Goal: Task Accomplishment & Management: Use online tool/utility

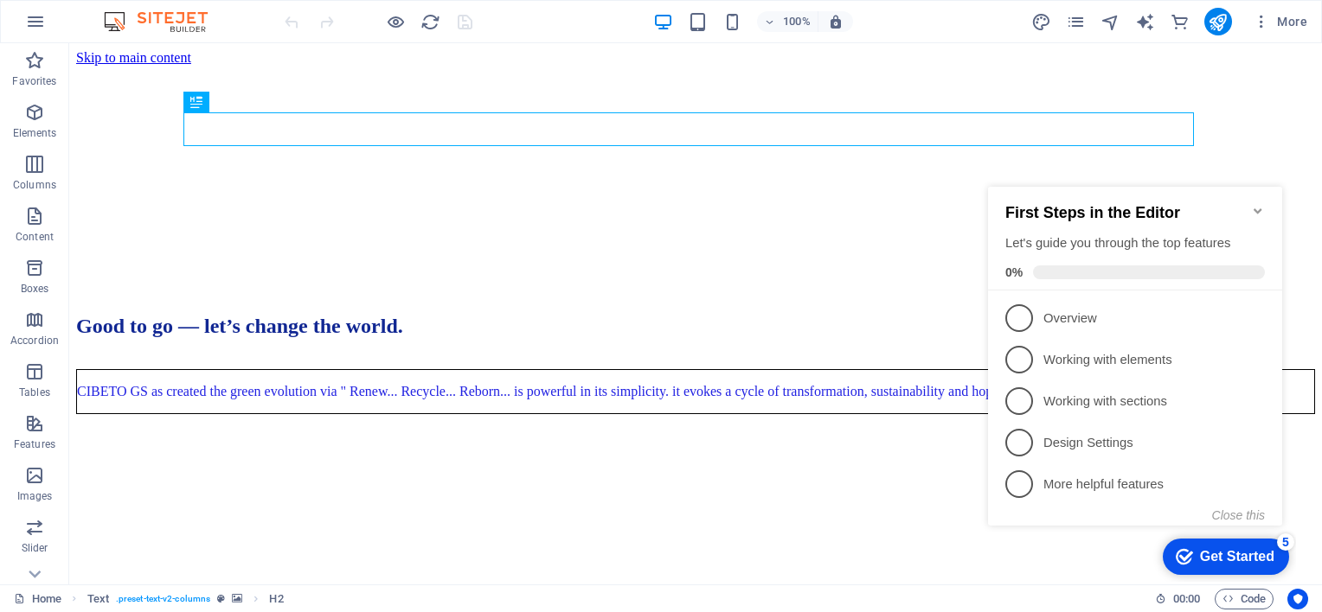
click at [1256, 205] on icon "Minimize checklist" at bounding box center [1258, 211] width 14 height 14
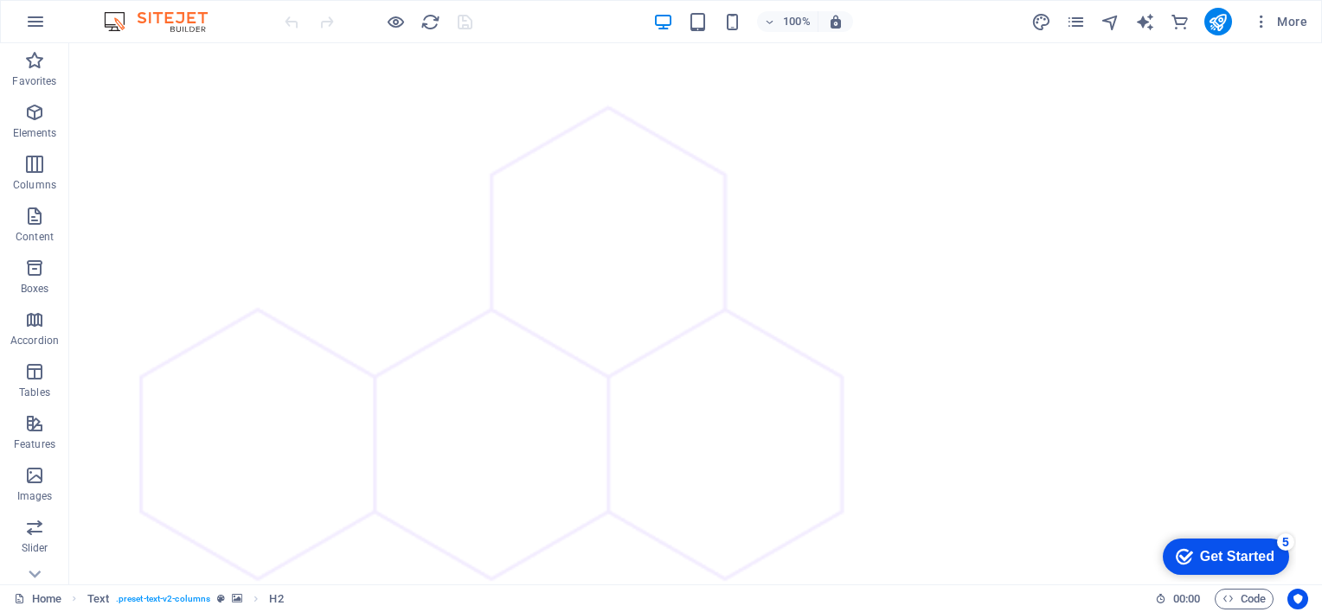
scroll to position [5108, 0]
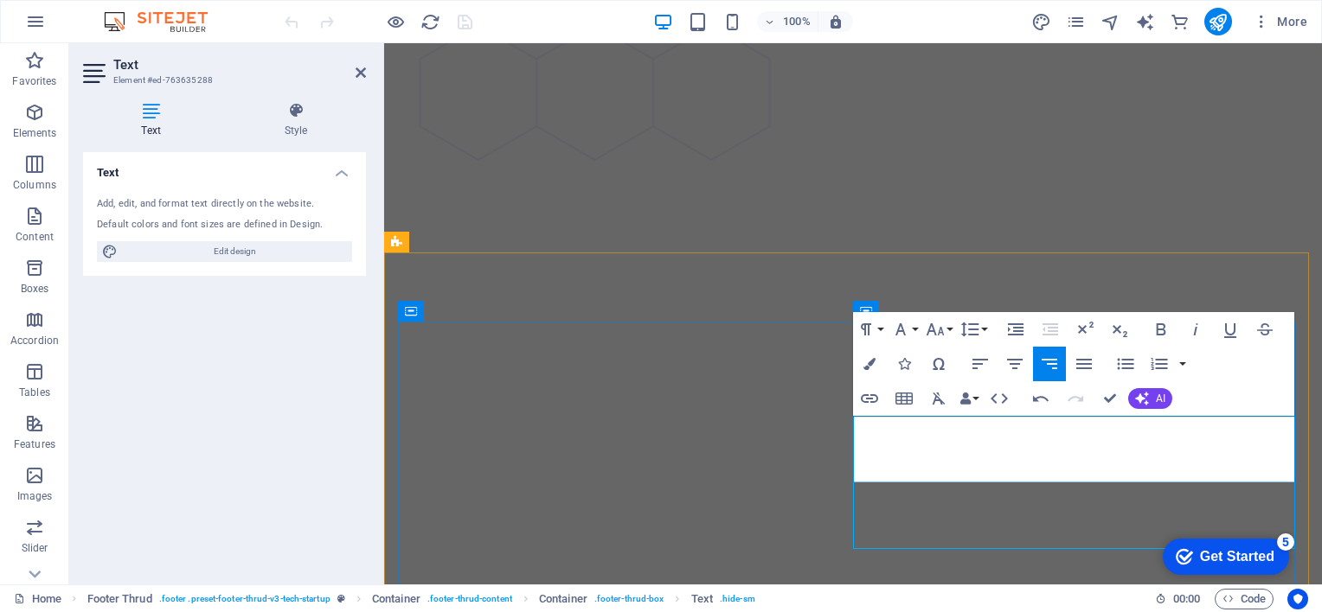
scroll to position [4892, 0]
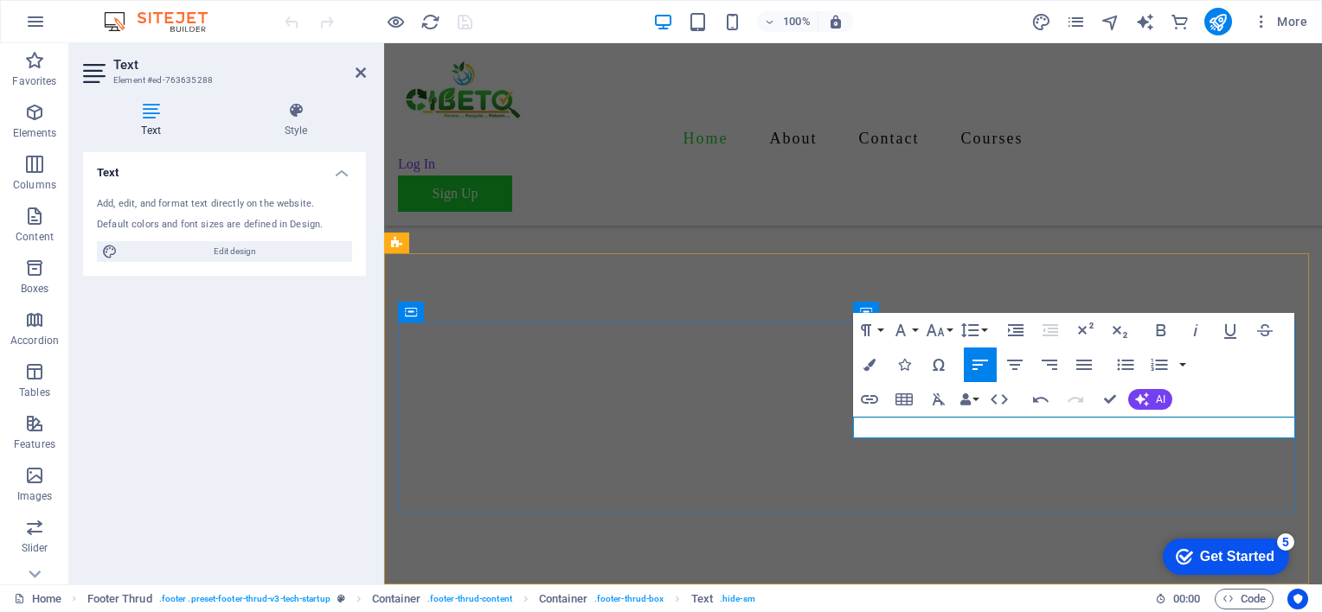
click at [773, 20] on icon "button" at bounding box center [770, 21] width 12 height 11
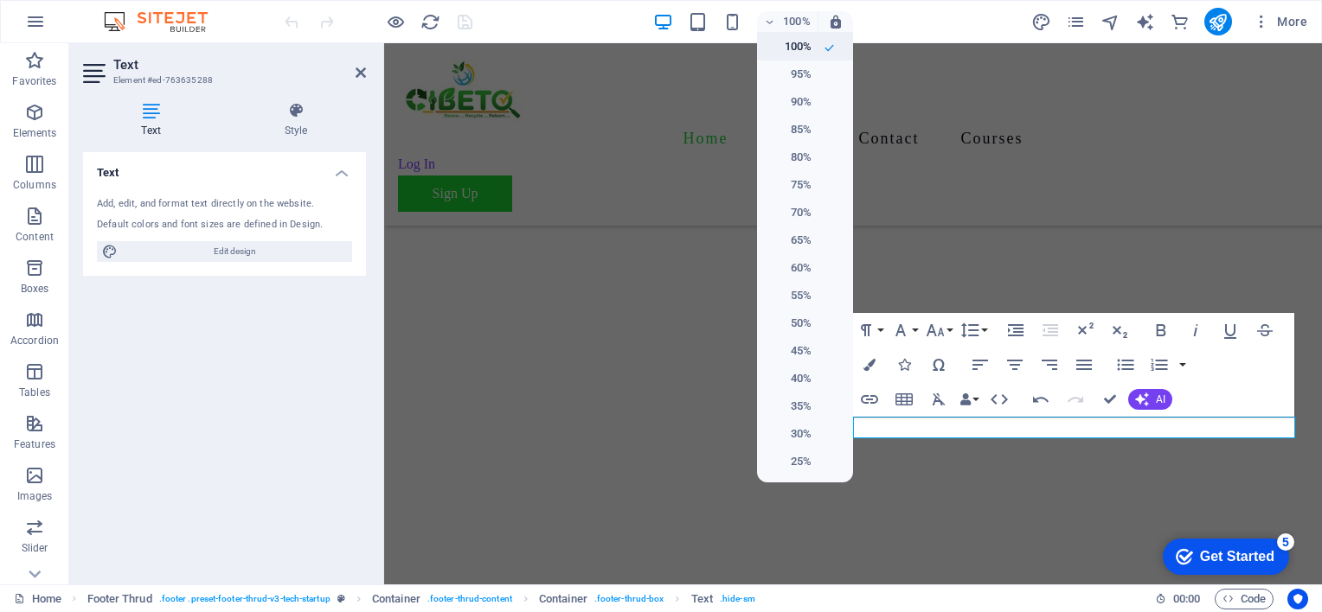
click at [790, 48] on h6 "100%" at bounding box center [789, 46] width 44 height 21
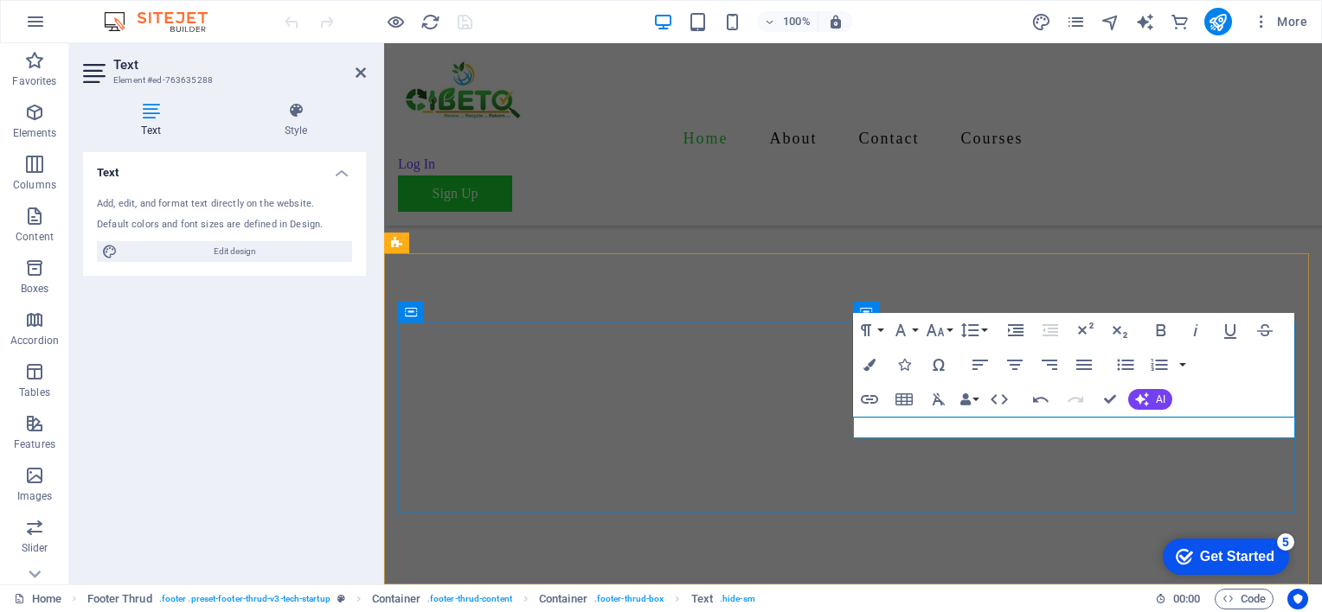
click at [359, 67] on icon at bounding box center [361, 73] width 10 height 14
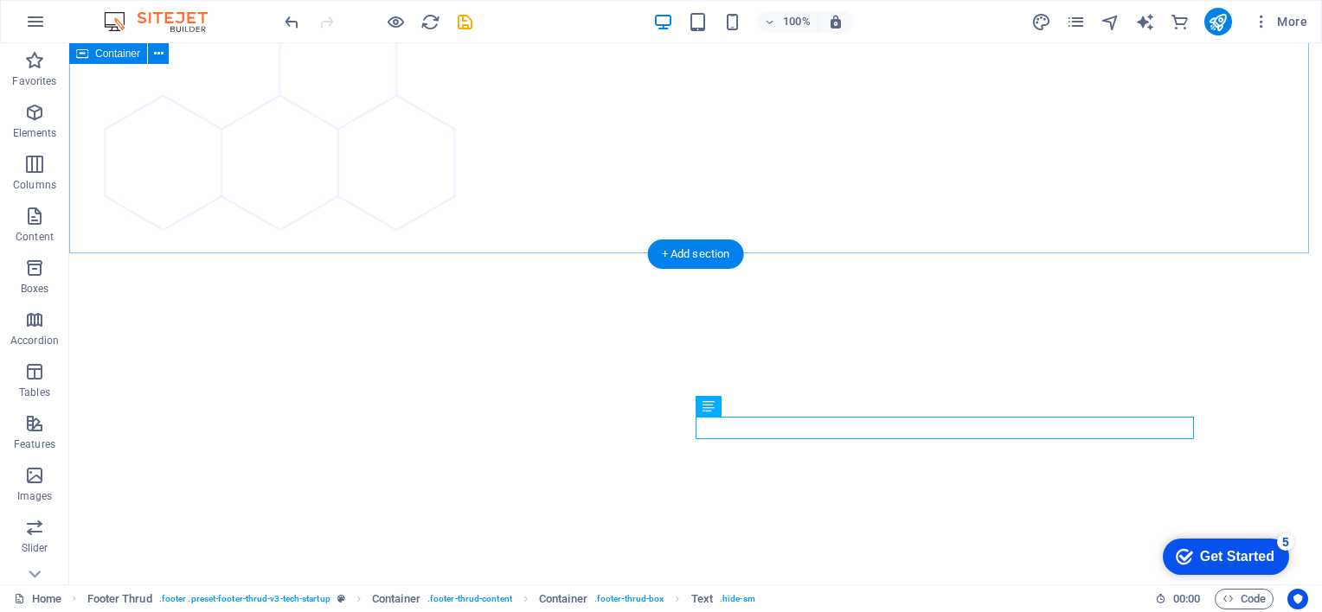
scroll to position [5028, 0]
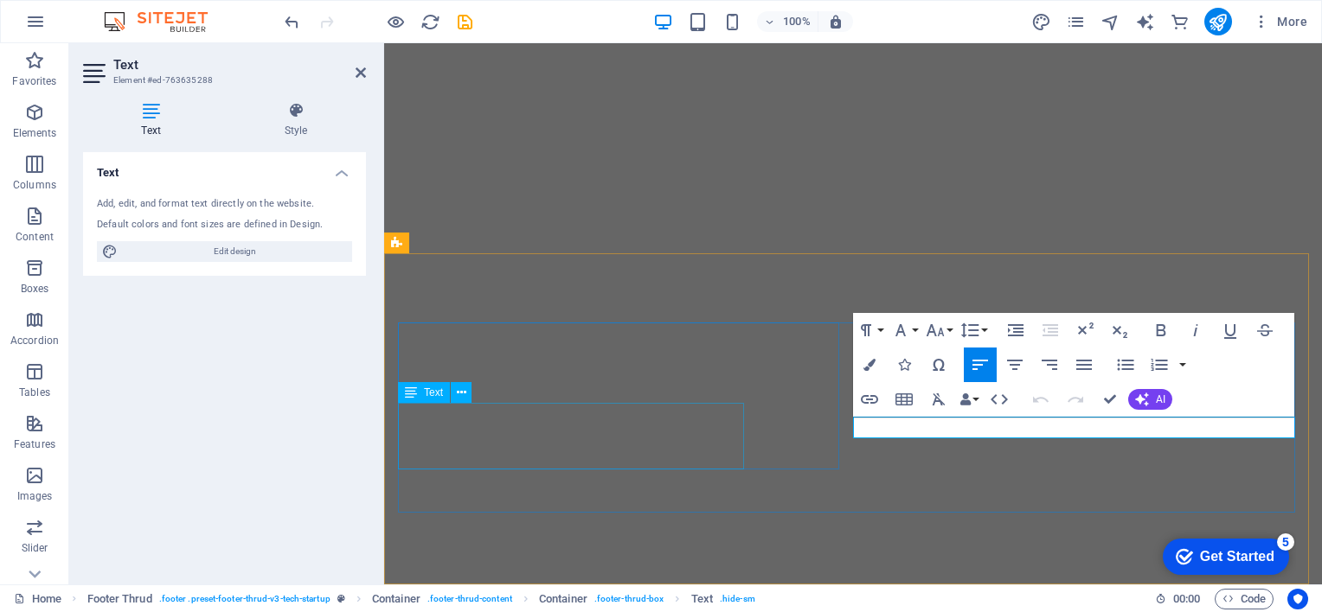
scroll to position [4892, 0]
click at [362, 74] on icon at bounding box center [361, 73] width 10 height 14
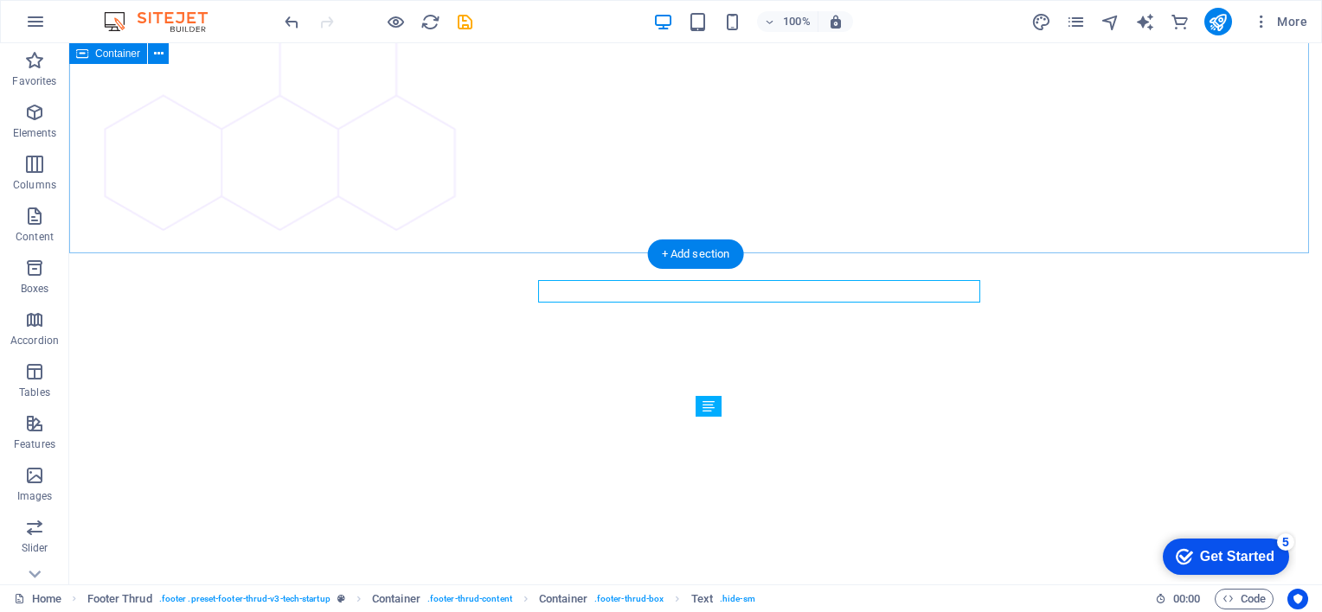
scroll to position [5028, 0]
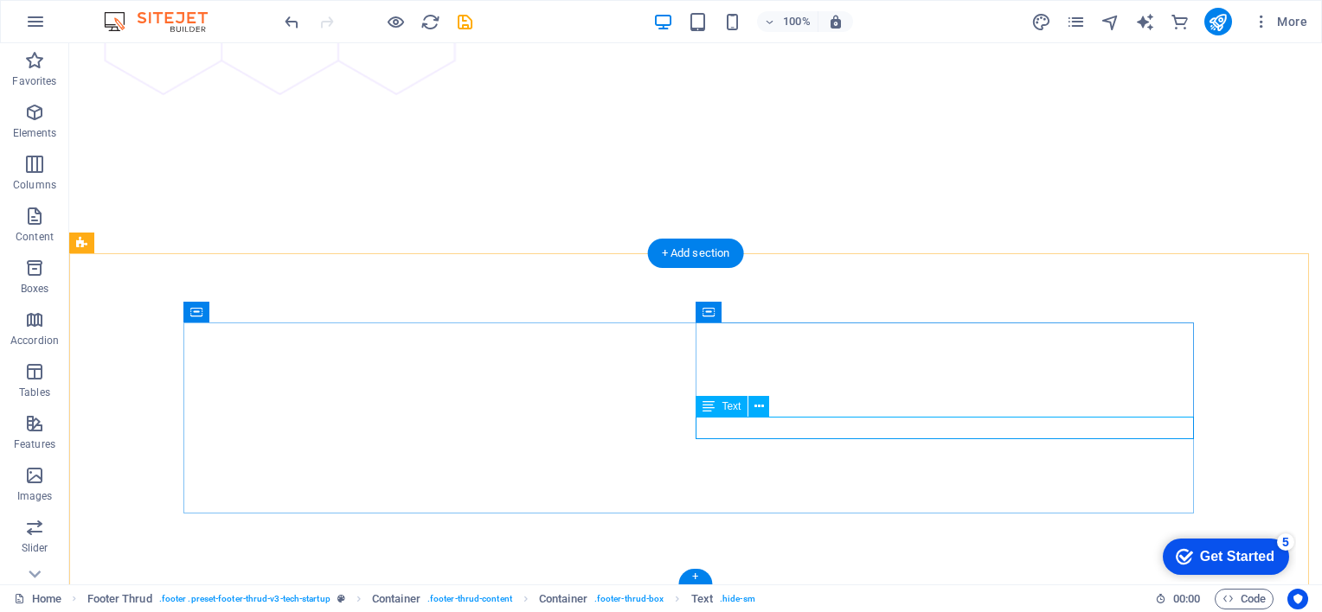
click at [721, 602] on span ". hide-sm" at bounding box center [737, 599] width 35 height 21
